Goal: Navigation & Orientation: Find specific page/section

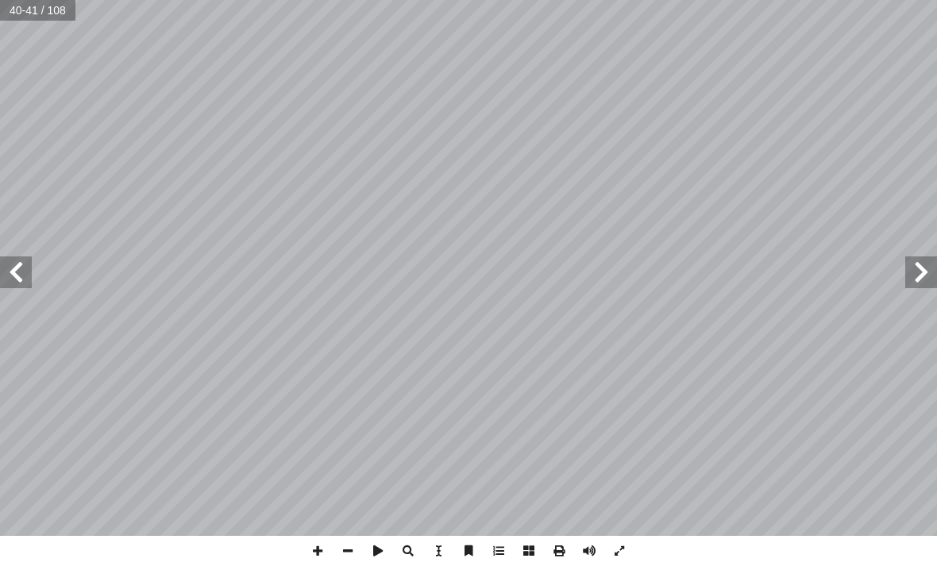
click at [929, 271] on span at bounding box center [921, 272] width 32 height 32
click at [919, 273] on span at bounding box center [921, 272] width 32 height 32
click at [919, 277] on span at bounding box center [921, 272] width 32 height 32
click at [926, 276] on span at bounding box center [921, 272] width 32 height 32
click at [919, 287] on span at bounding box center [921, 272] width 32 height 32
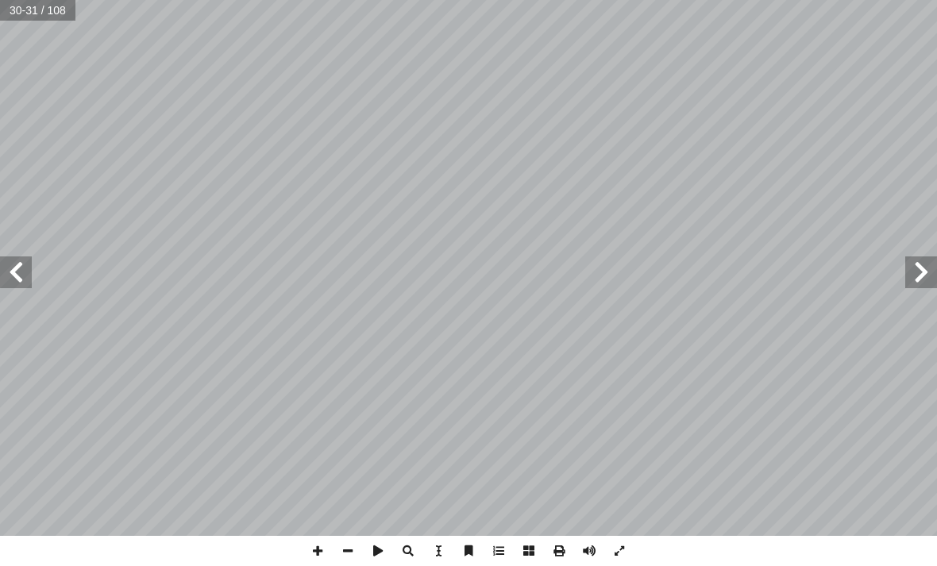
click at [29, 264] on span at bounding box center [16, 272] width 32 height 32
click at [21, 284] on span at bounding box center [16, 272] width 32 height 32
click at [21, 273] on span at bounding box center [16, 272] width 32 height 32
click at [17, 263] on span at bounding box center [16, 272] width 32 height 32
click at [21, 272] on span at bounding box center [16, 272] width 32 height 32
